Goal: Find specific page/section: Find specific page/section

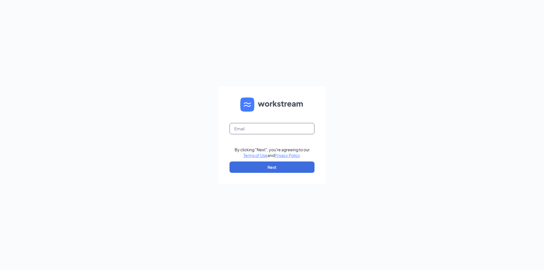
click at [285, 128] on input "text" at bounding box center [272, 128] width 85 height 11
type input "[EMAIL_ADDRESS][DOMAIN_NAME]"
click at [282, 167] on button "Next" at bounding box center [272, 167] width 85 height 11
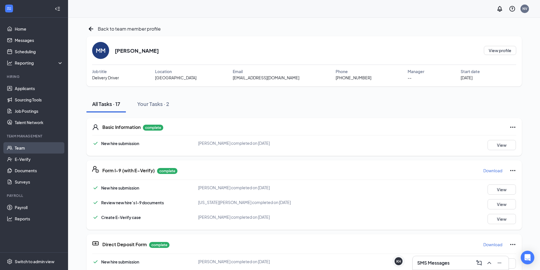
click at [31, 147] on link "Team" at bounding box center [39, 147] width 48 height 11
